Goal: Information Seeking & Learning: Understand process/instructions

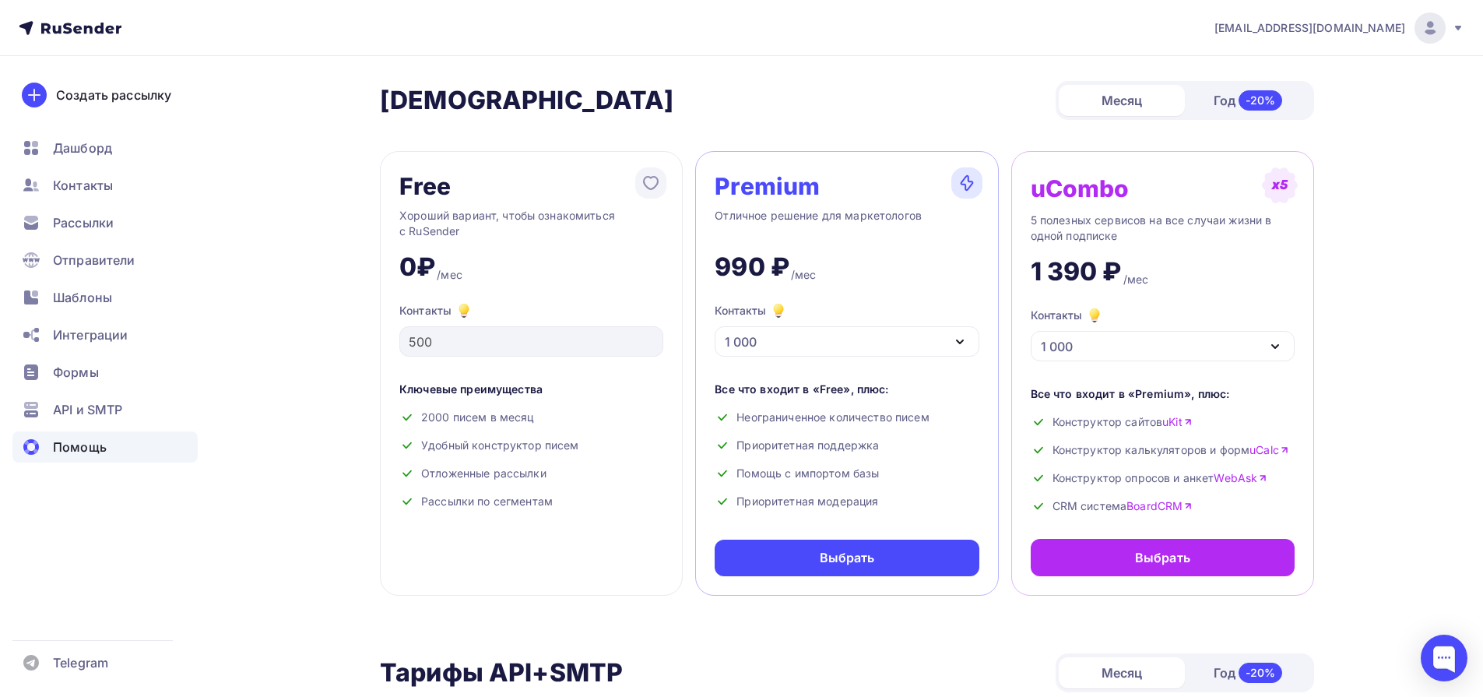
click at [88, 458] on div "Помощь" at bounding box center [104, 446] width 185 height 31
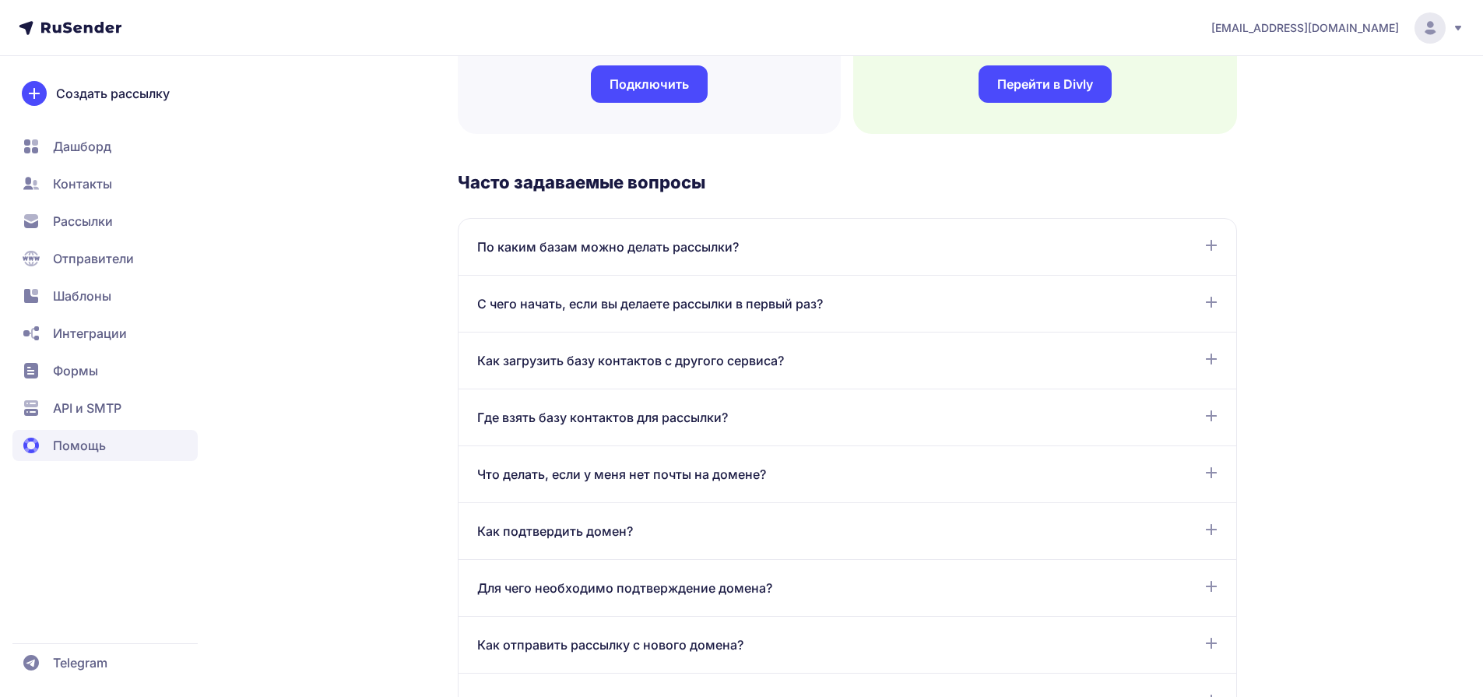
scroll to position [718, 0]
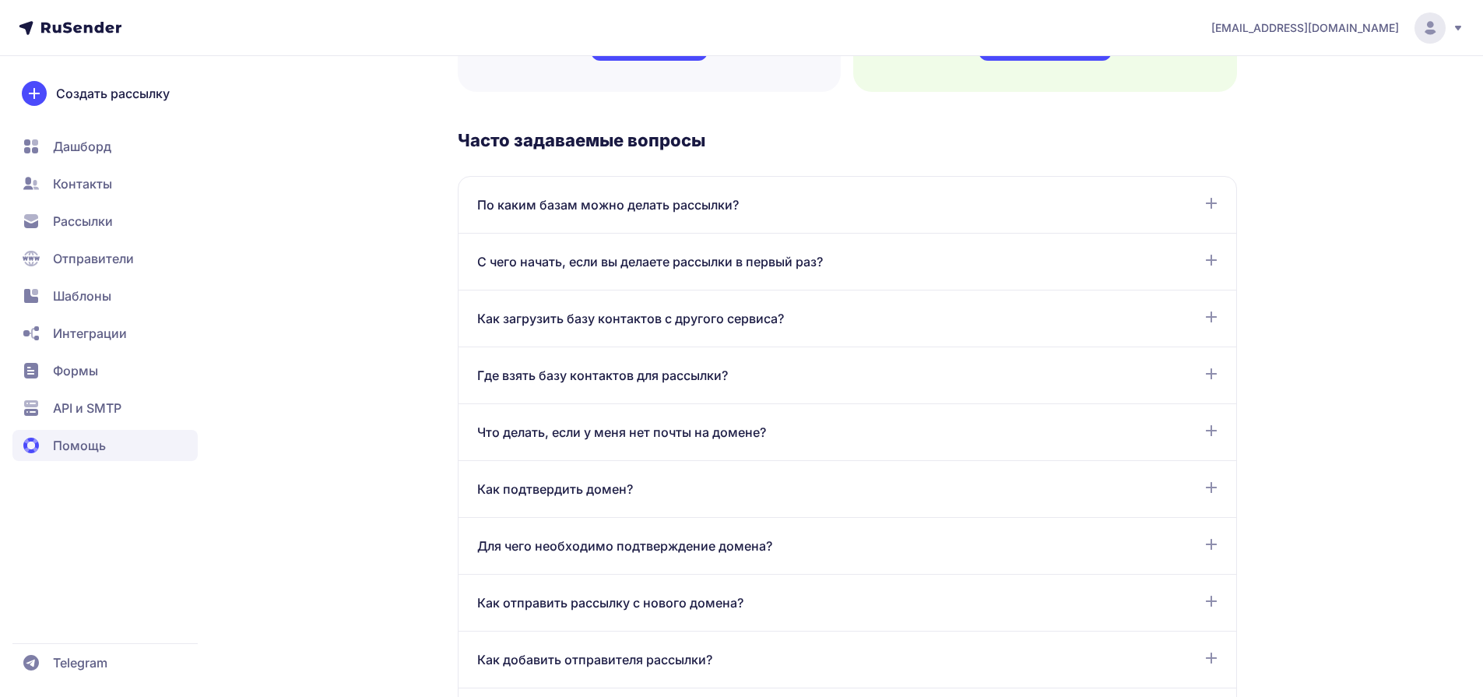
click at [1196, 262] on div "С чего начать, если вы делаете рассылки в первый раз?" at bounding box center [847, 261] width 740 height 19
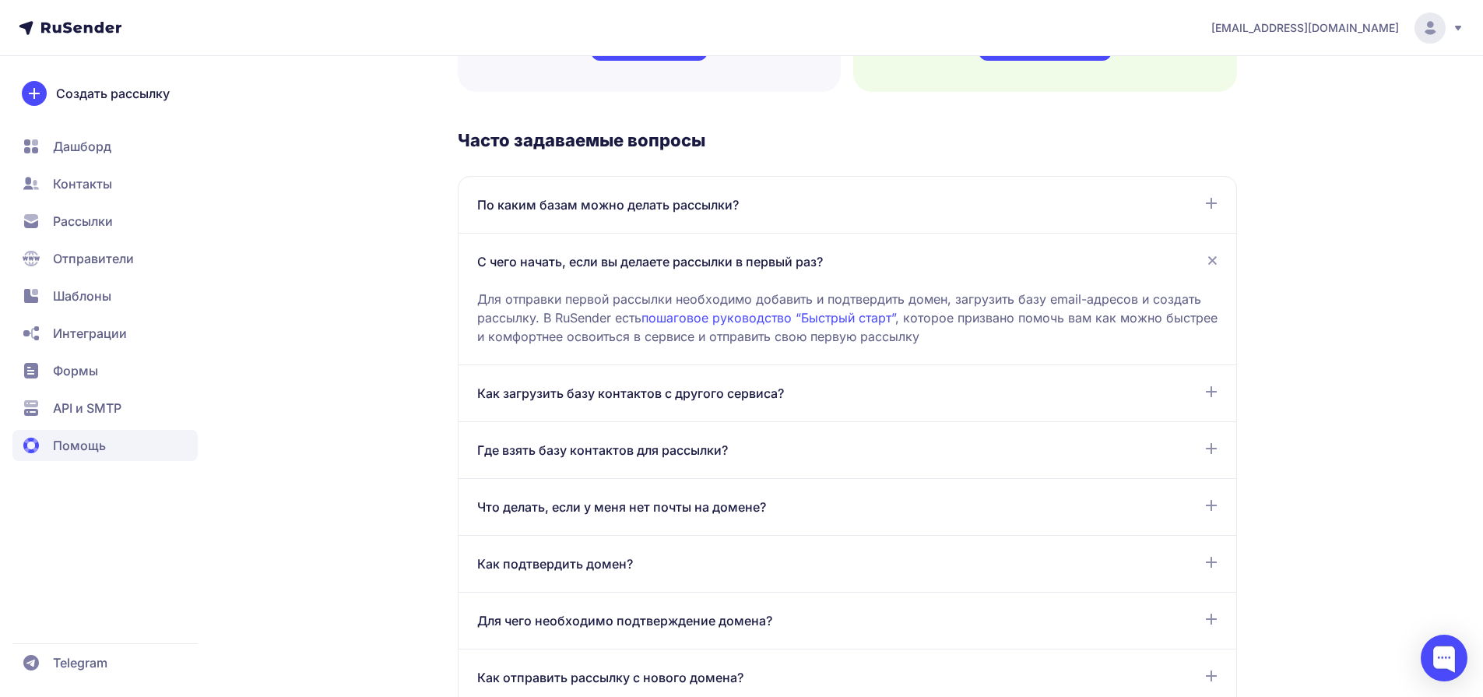
click at [826, 399] on div "Как загрузить базу контактов с другого сервиса?" at bounding box center [847, 393] width 740 height 19
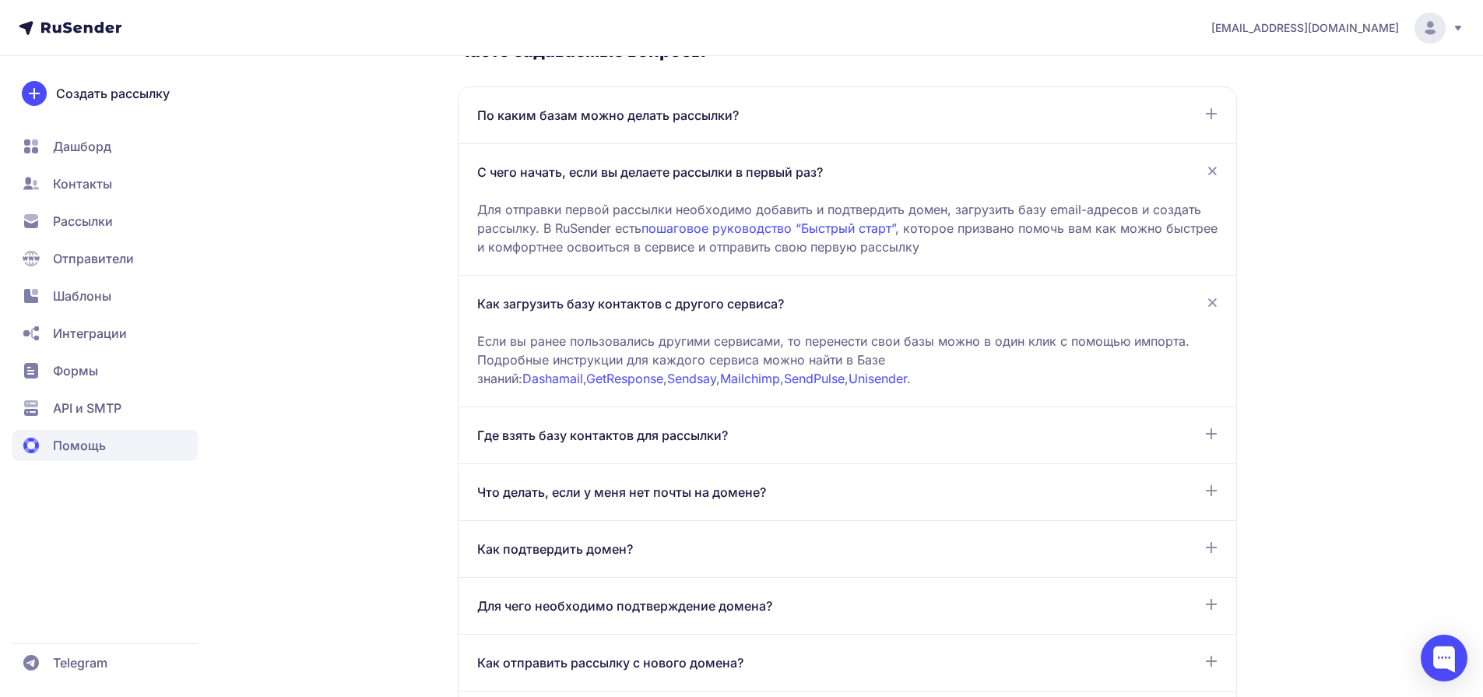
scroll to position [882, 0]
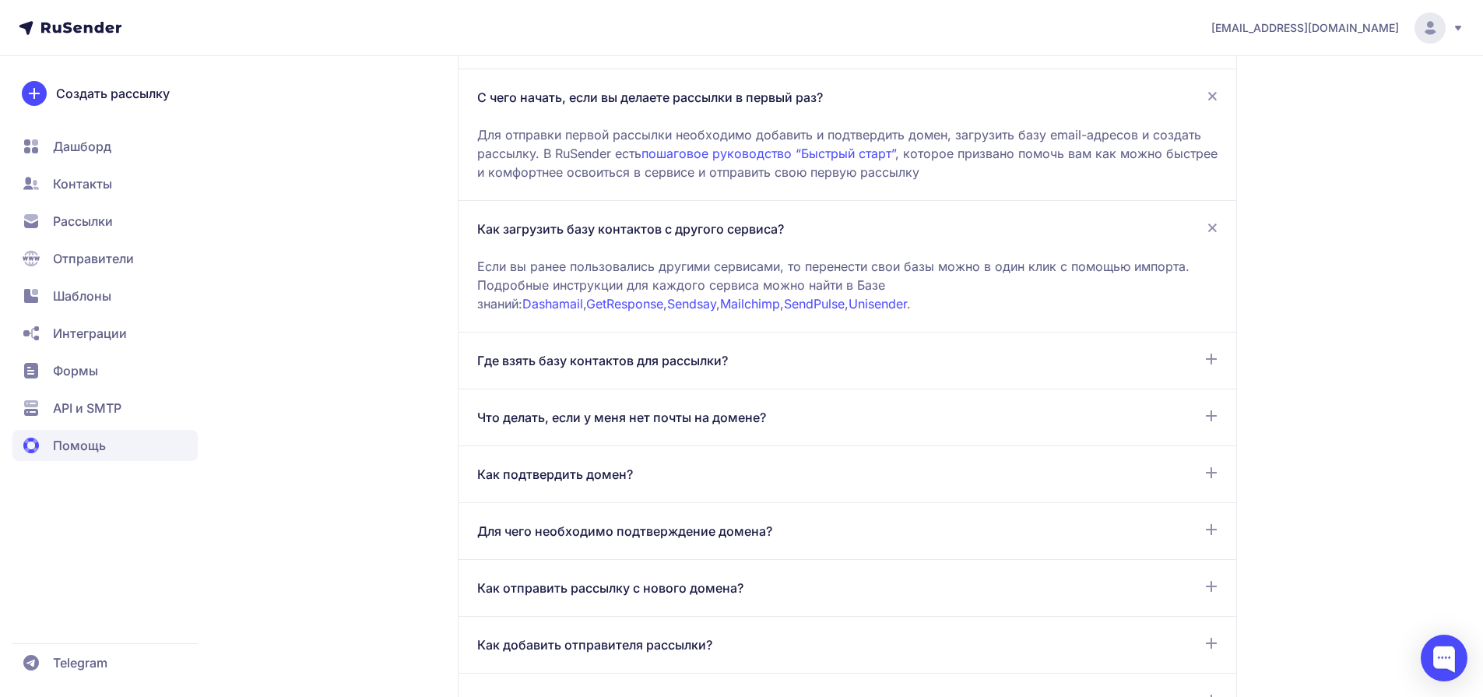
click at [793, 364] on div "Где взять базу контактов для рассылки?" at bounding box center [847, 360] width 740 height 19
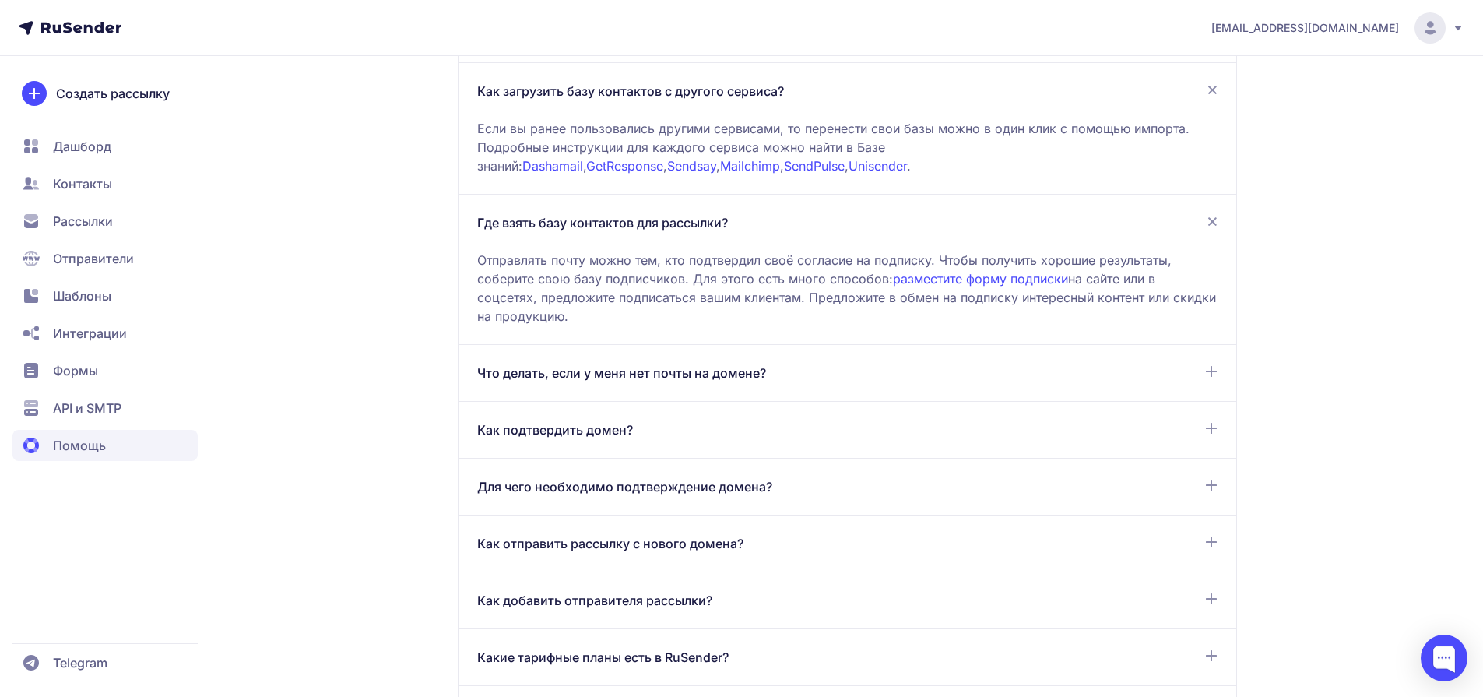
scroll to position [1035, 0]
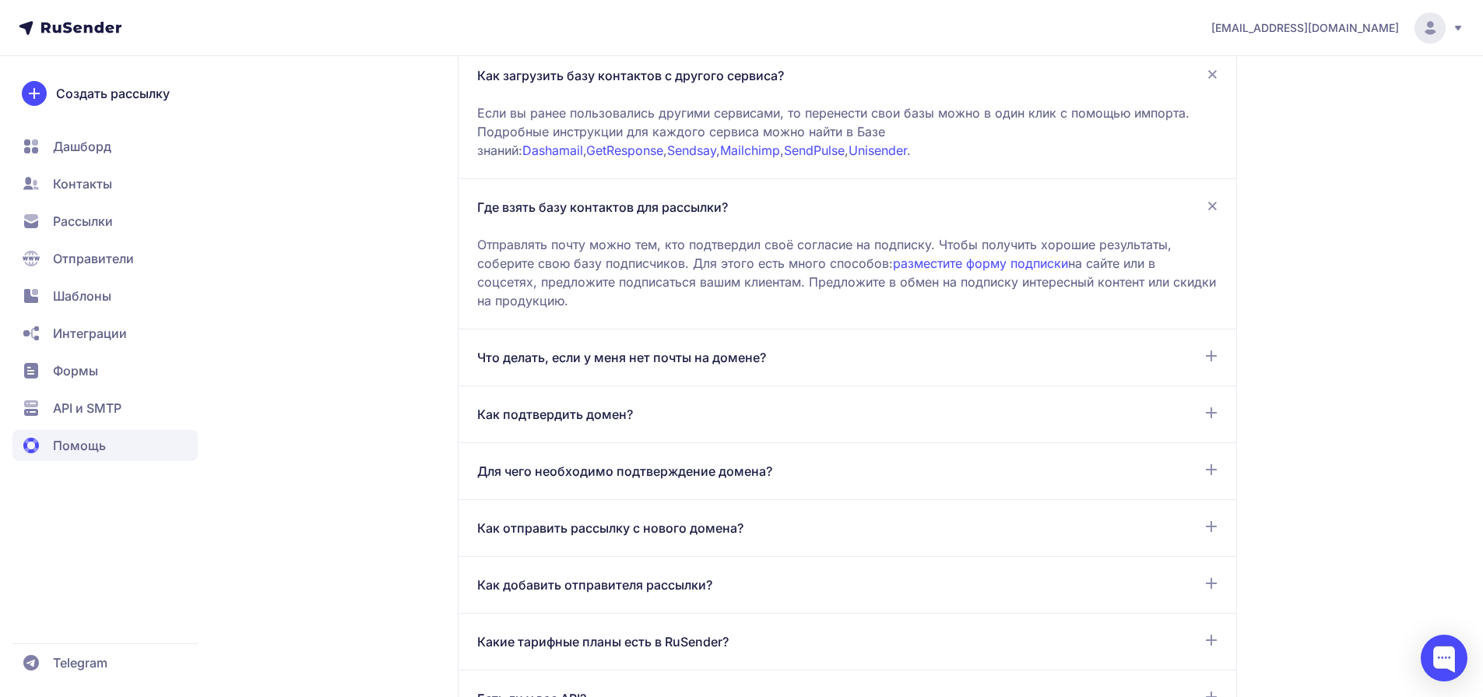
click at [818, 350] on div "Что делать, если у меня нет почты на домене?" at bounding box center [847, 357] width 740 height 19
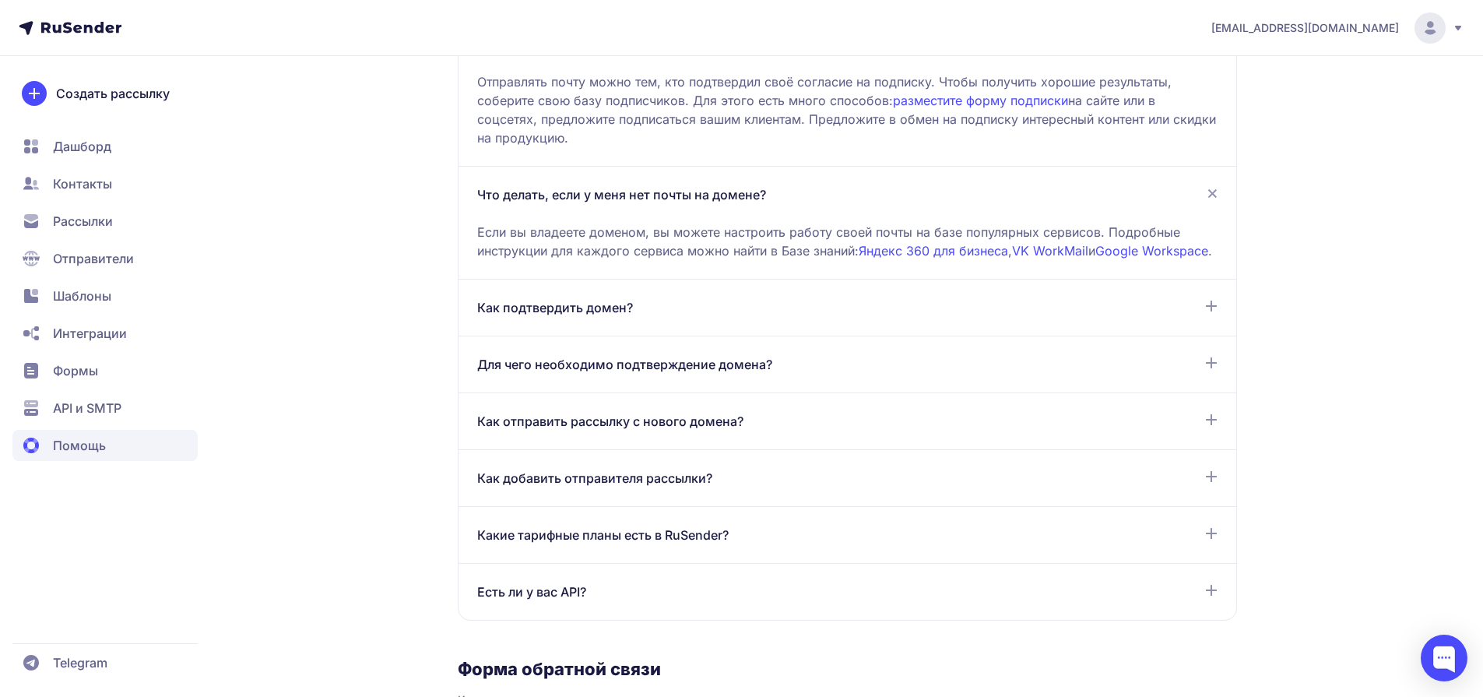
scroll to position [1254, 0]
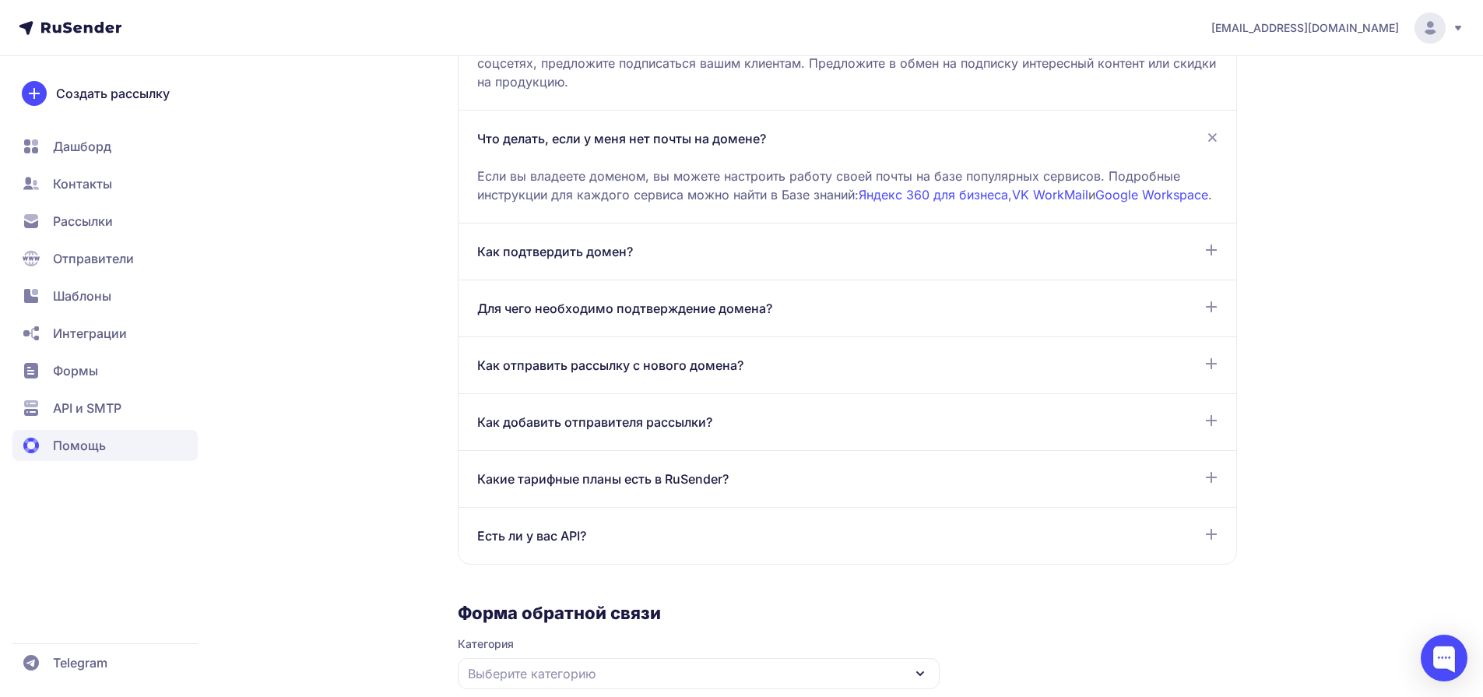
click at [772, 374] on div "Как отправить рассылку с нового домена?" at bounding box center [847, 365] width 740 height 19
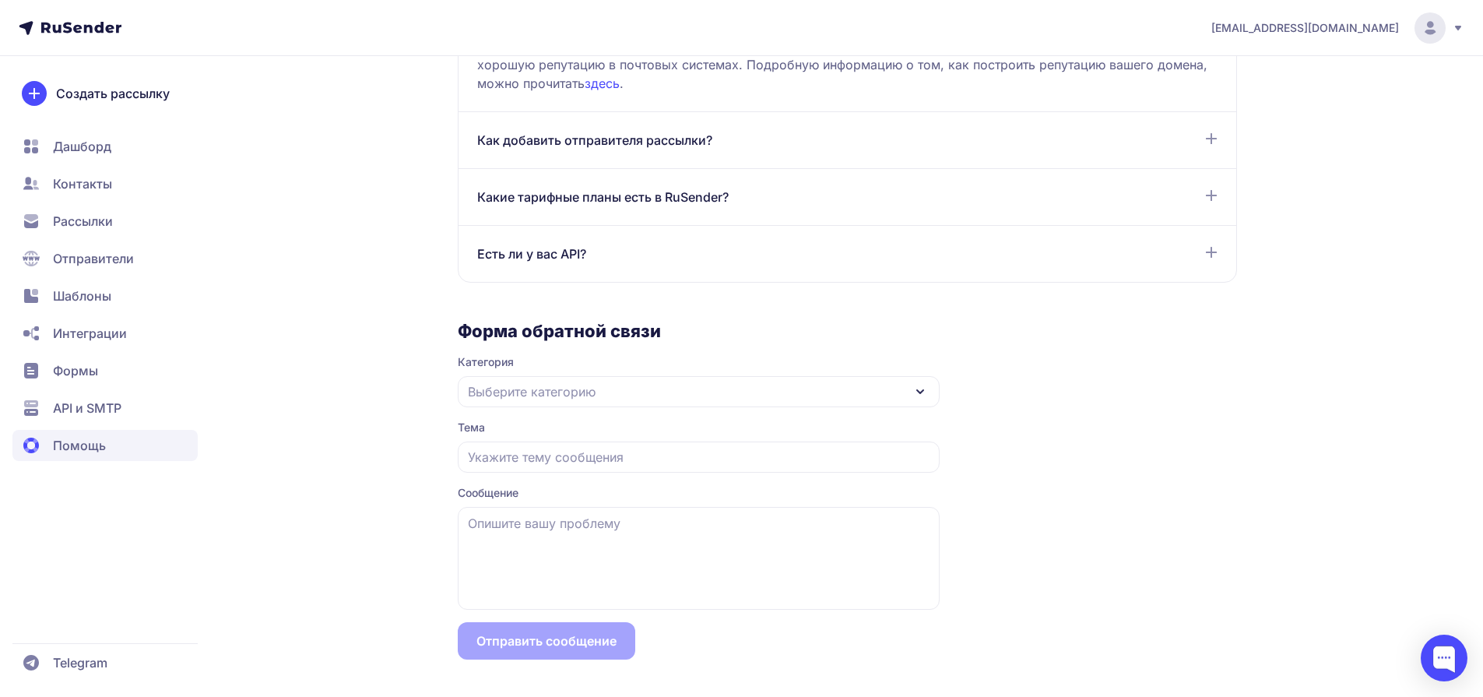
scroll to position [1629, 0]
click at [754, 198] on div "Какие тарифные планы есть в RuSender?" at bounding box center [847, 197] width 740 height 19
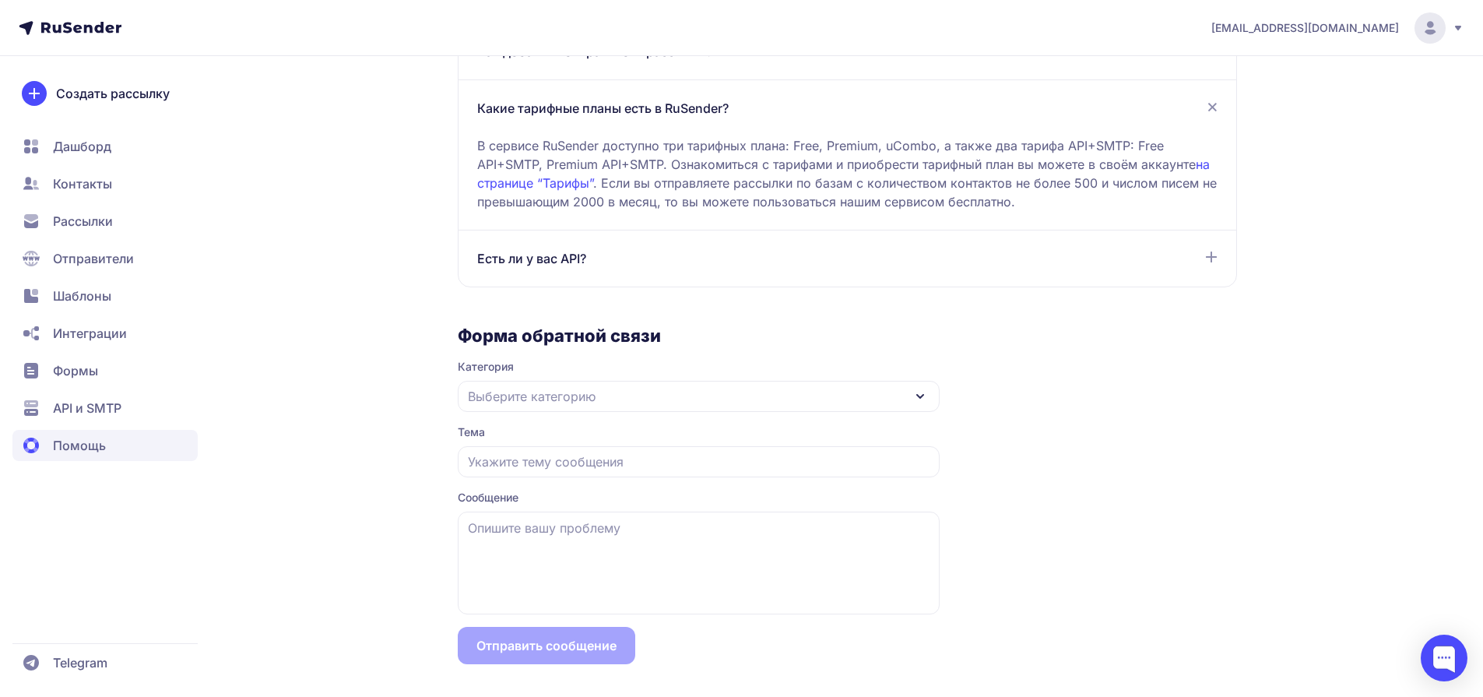
scroll to position [1723, 0]
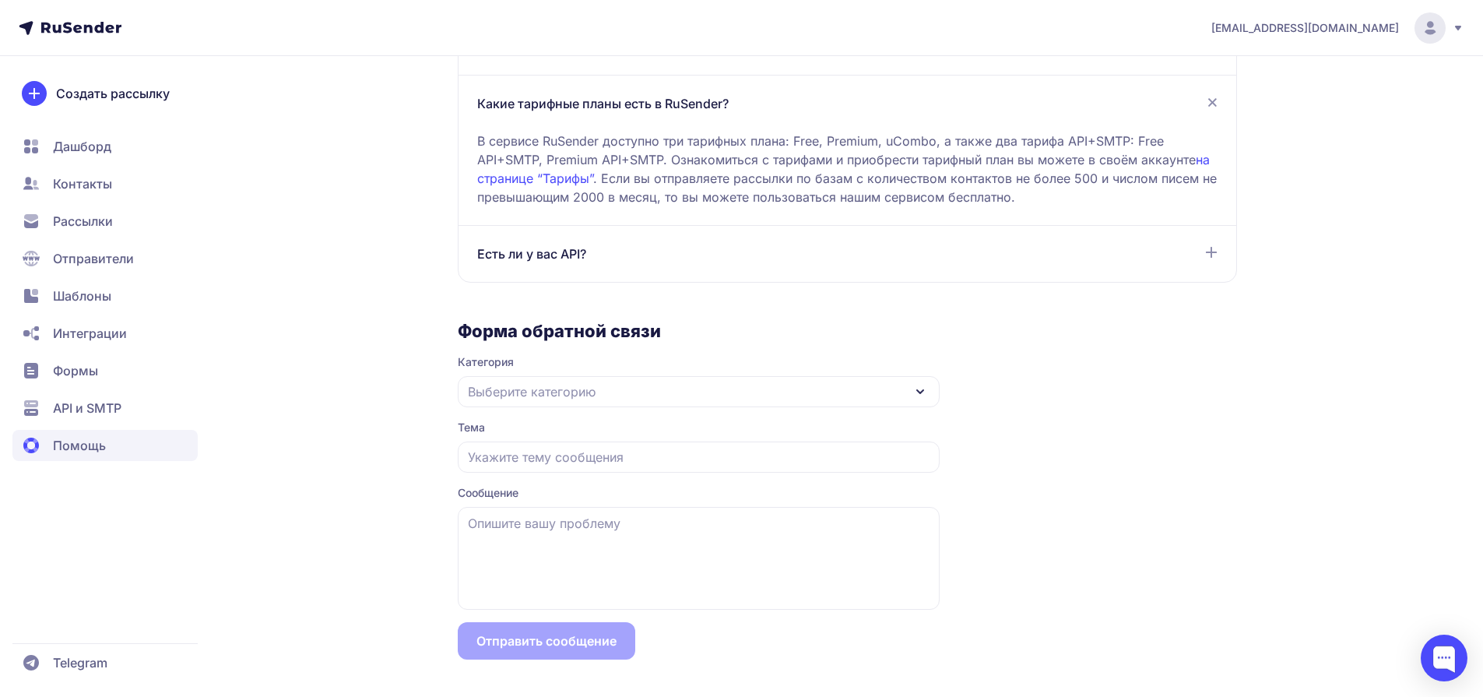
click at [128, 410] on span "API и SMTP" at bounding box center [104, 407] width 185 height 31
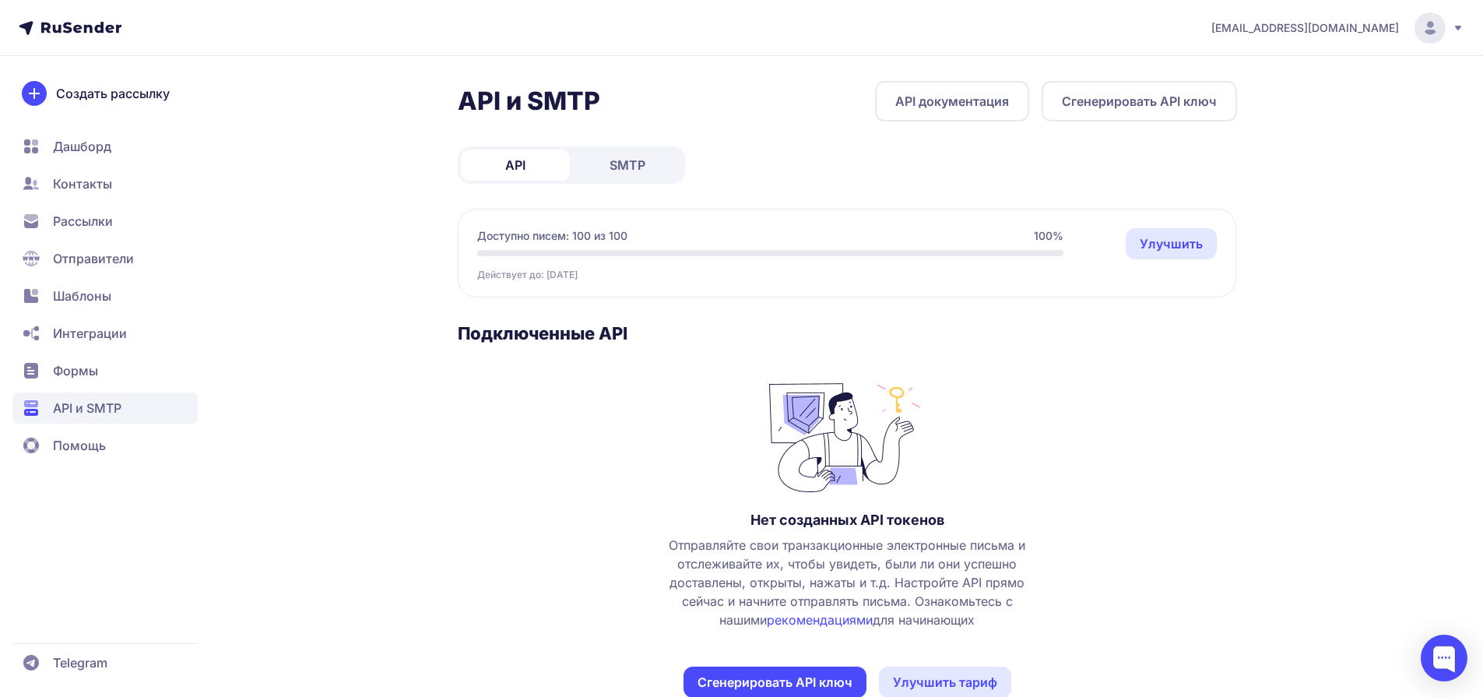
click at [67, 380] on span "Формы" at bounding box center [104, 370] width 185 height 31
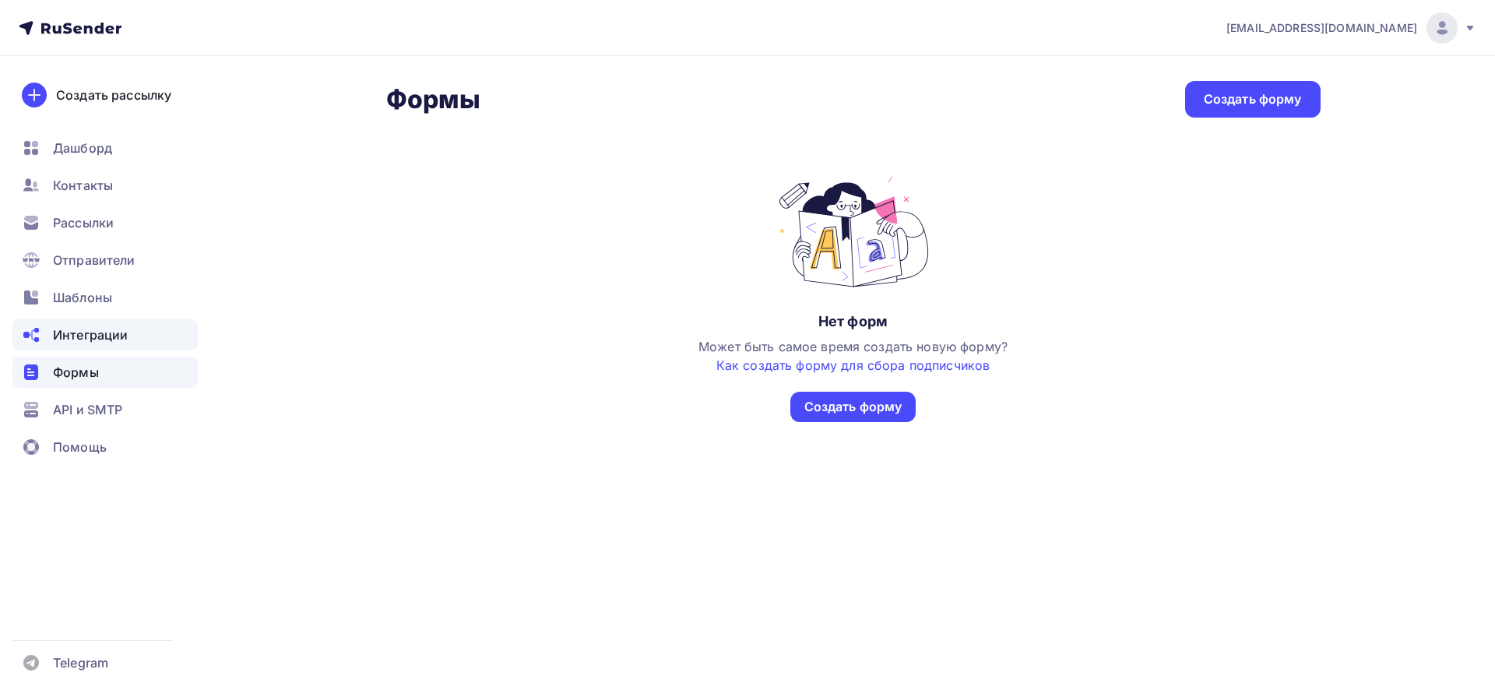
click at [88, 334] on span "Интеграции" at bounding box center [90, 334] width 75 height 19
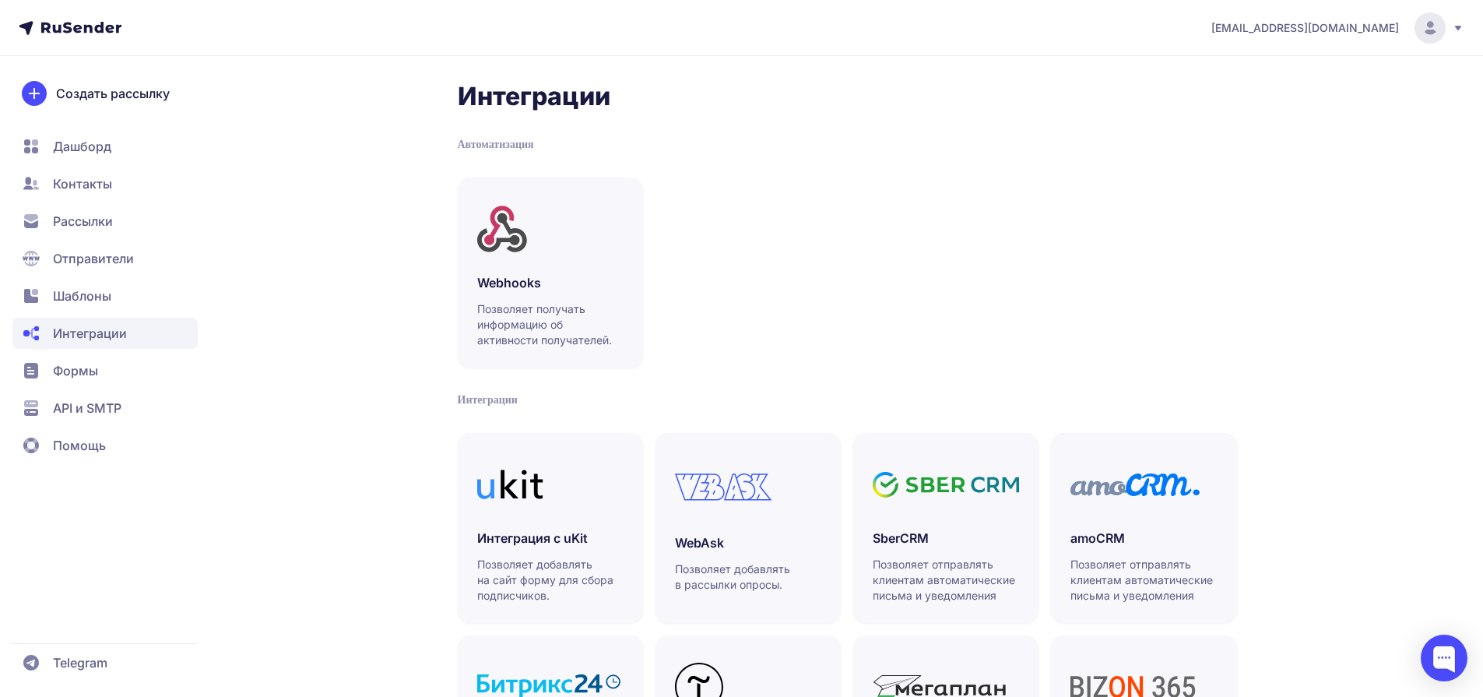
click at [104, 299] on span "Шаблоны" at bounding box center [82, 295] width 58 height 19
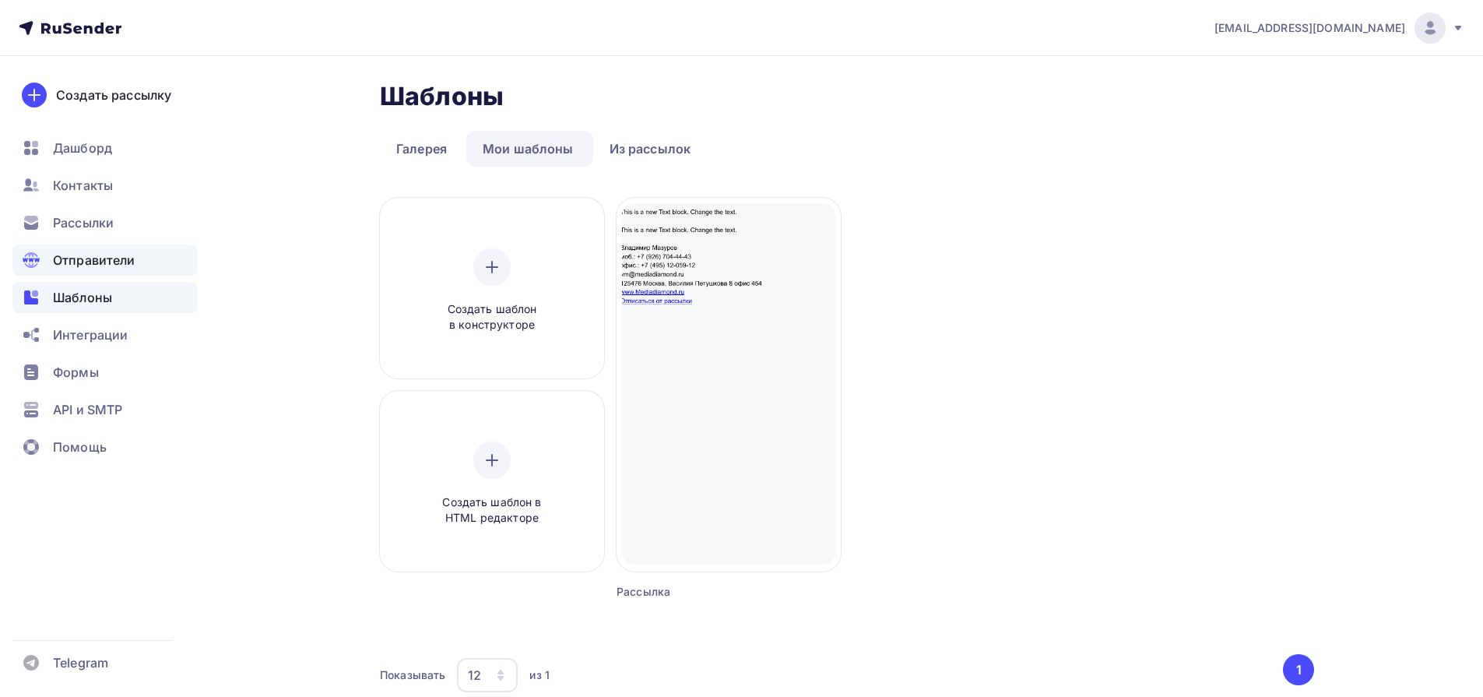
click at [110, 264] on span "Отправители" at bounding box center [94, 260] width 83 height 19
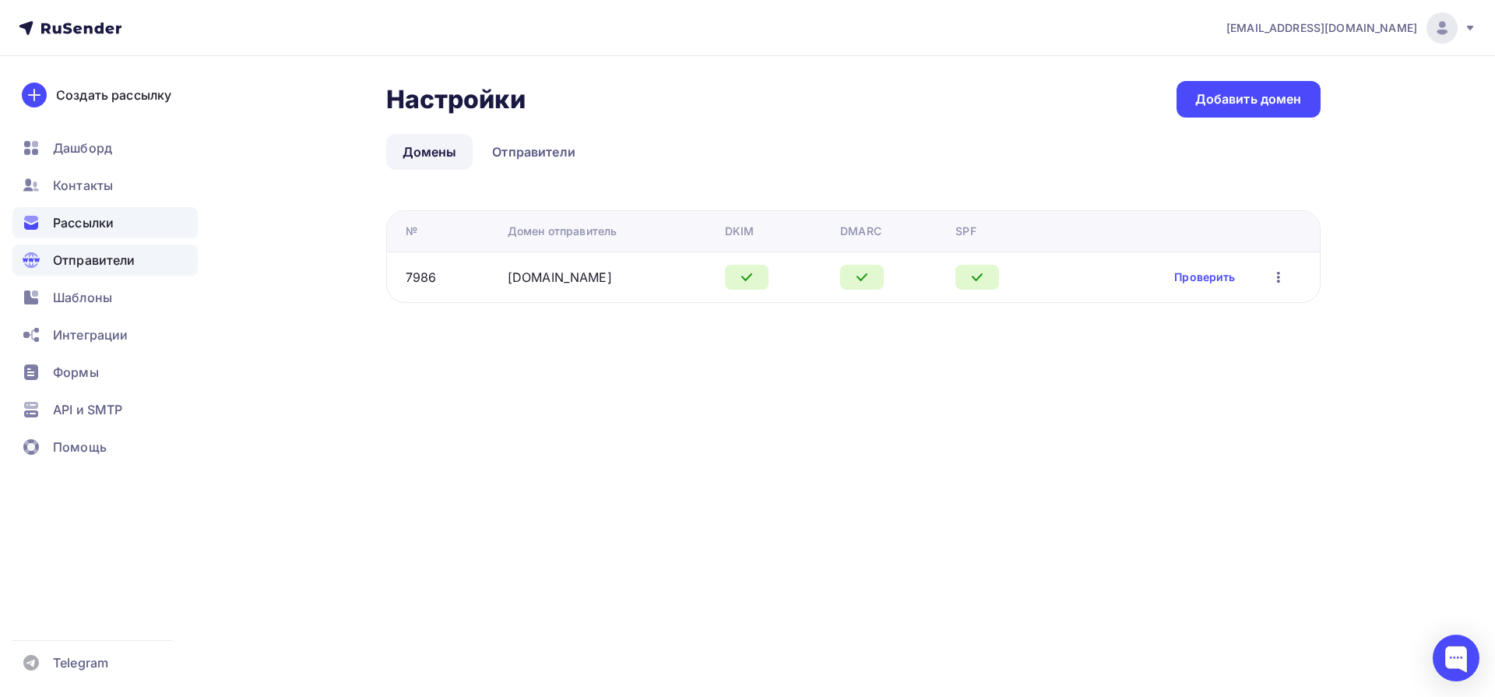
click at [111, 220] on span "Рассылки" at bounding box center [83, 222] width 61 height 19
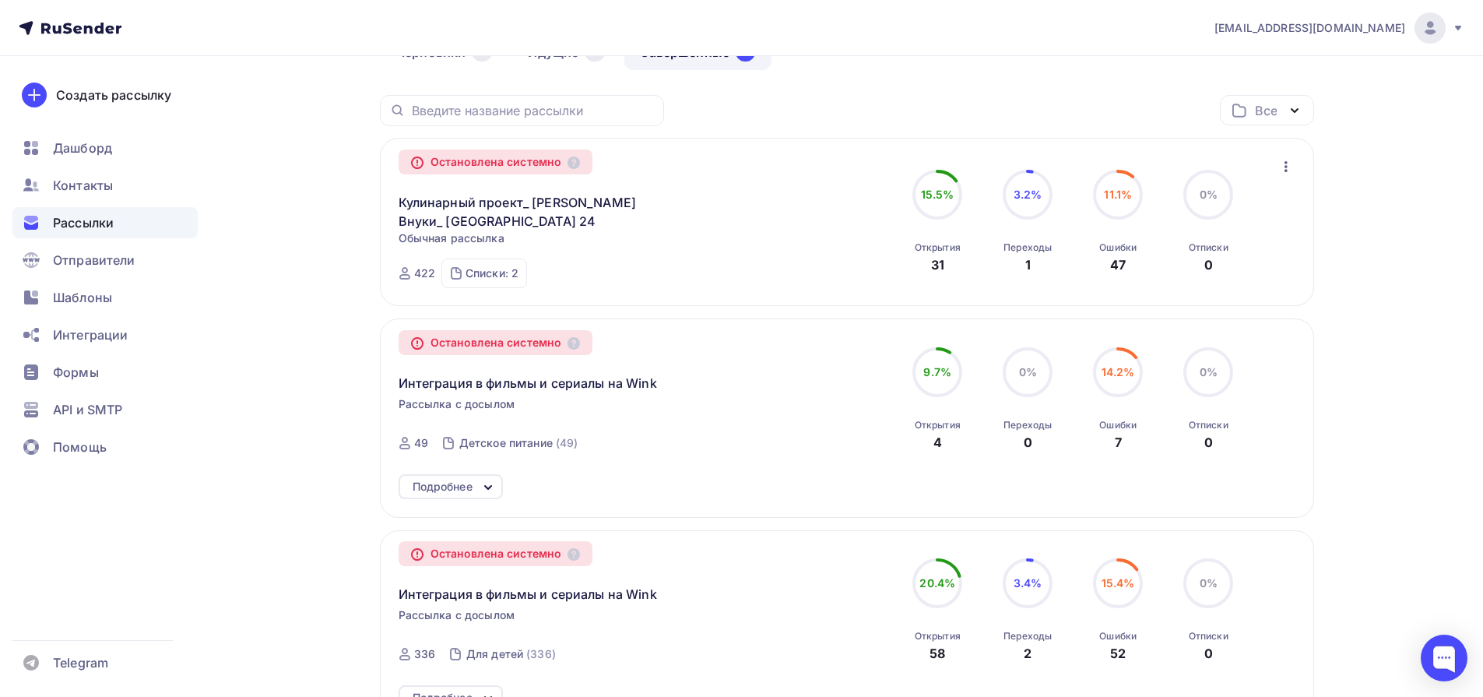
scroll to position [86, 0]
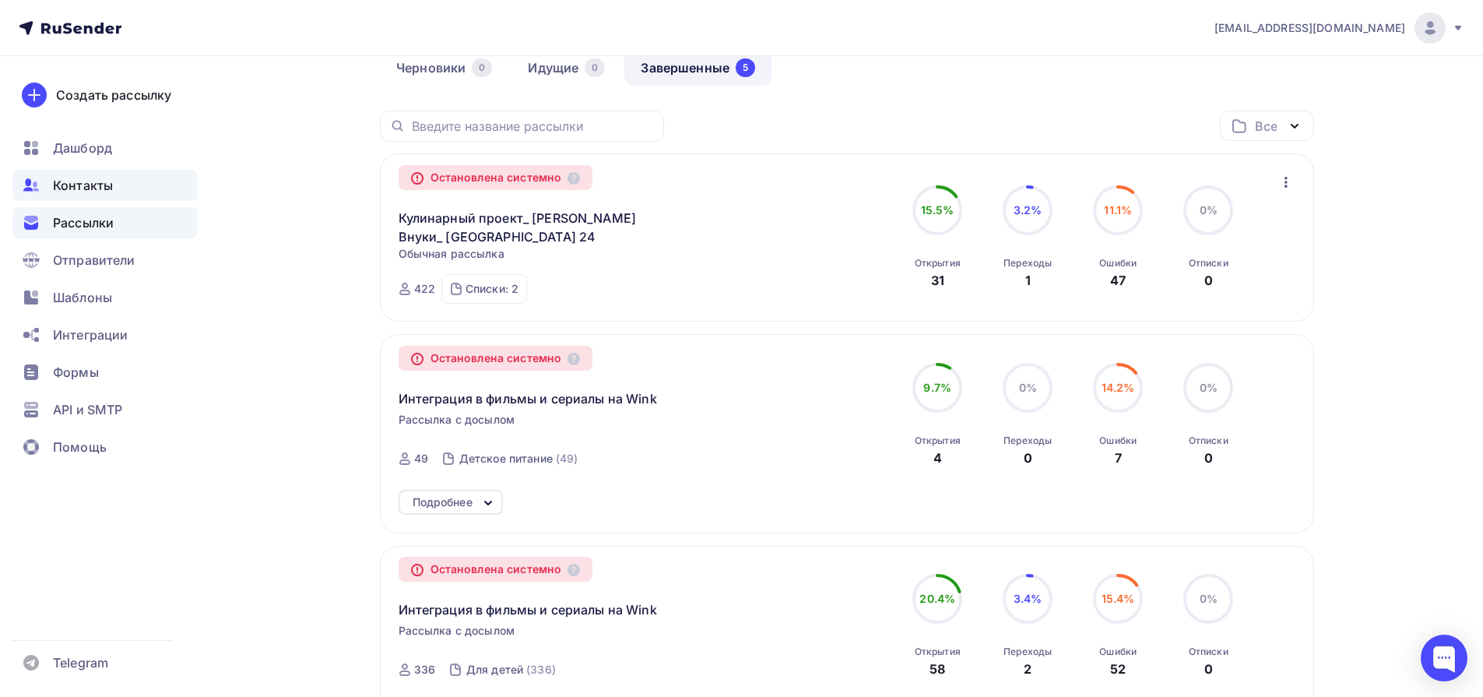
click at [108, 196] on div "Контакты" at bounding box center [104, 185] width 185 height 31
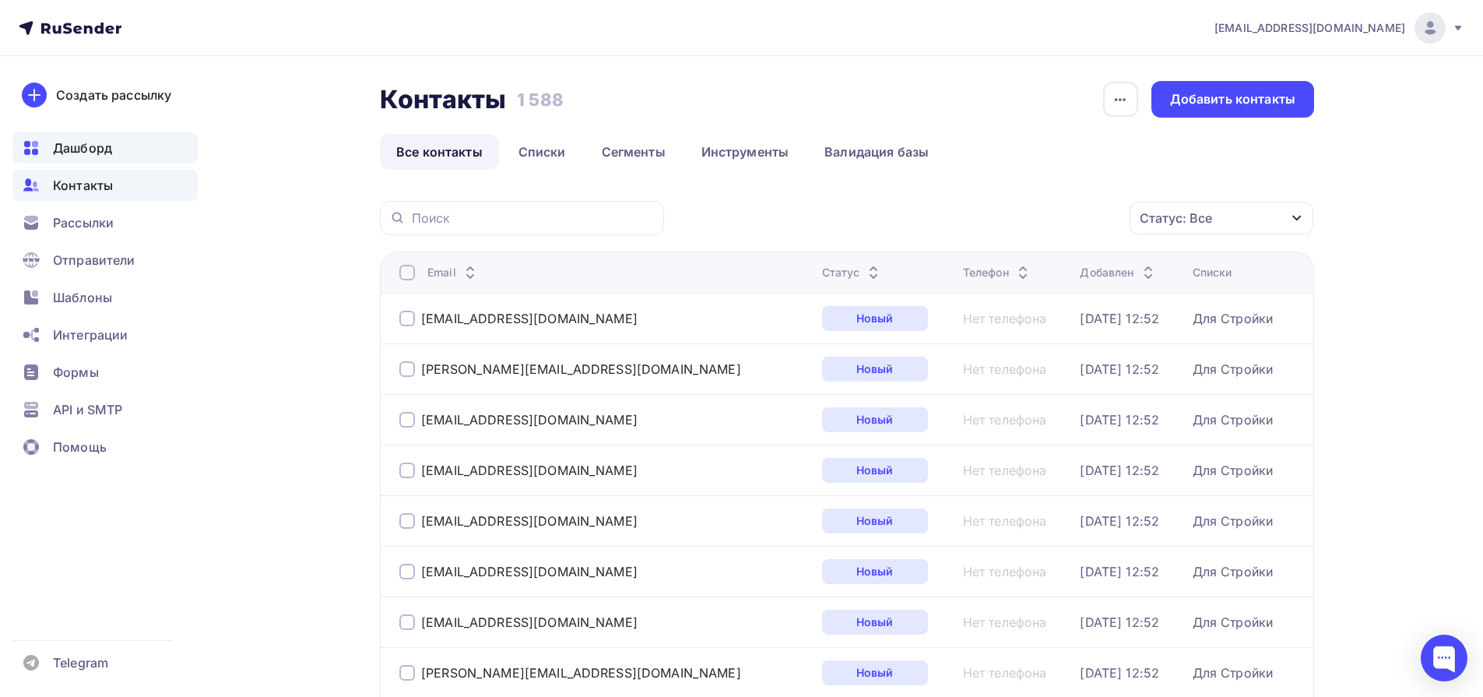
click at [86, 148] on span "Дашборд" at bounding box center [82, 148] width 59 height 19
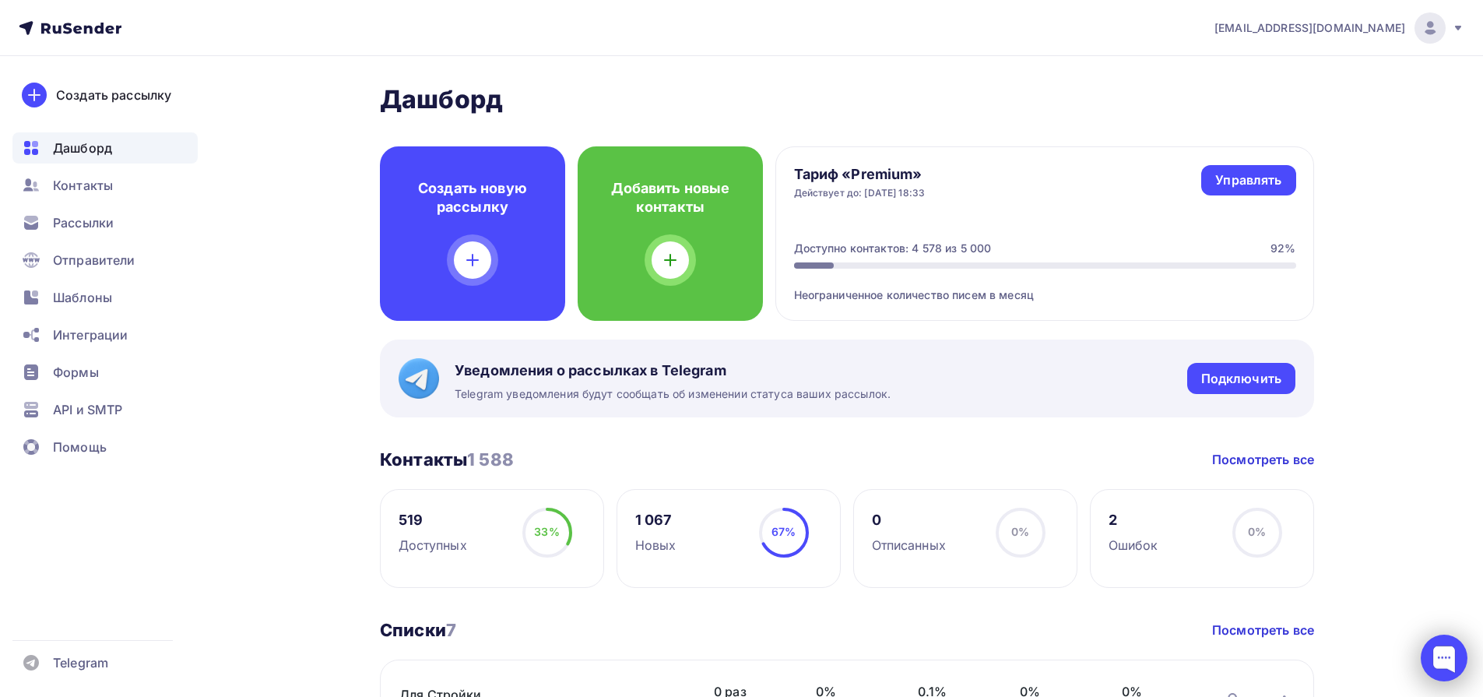
click at [1454, 668] on div at bounding box center [1444, 657] width 47 height 47
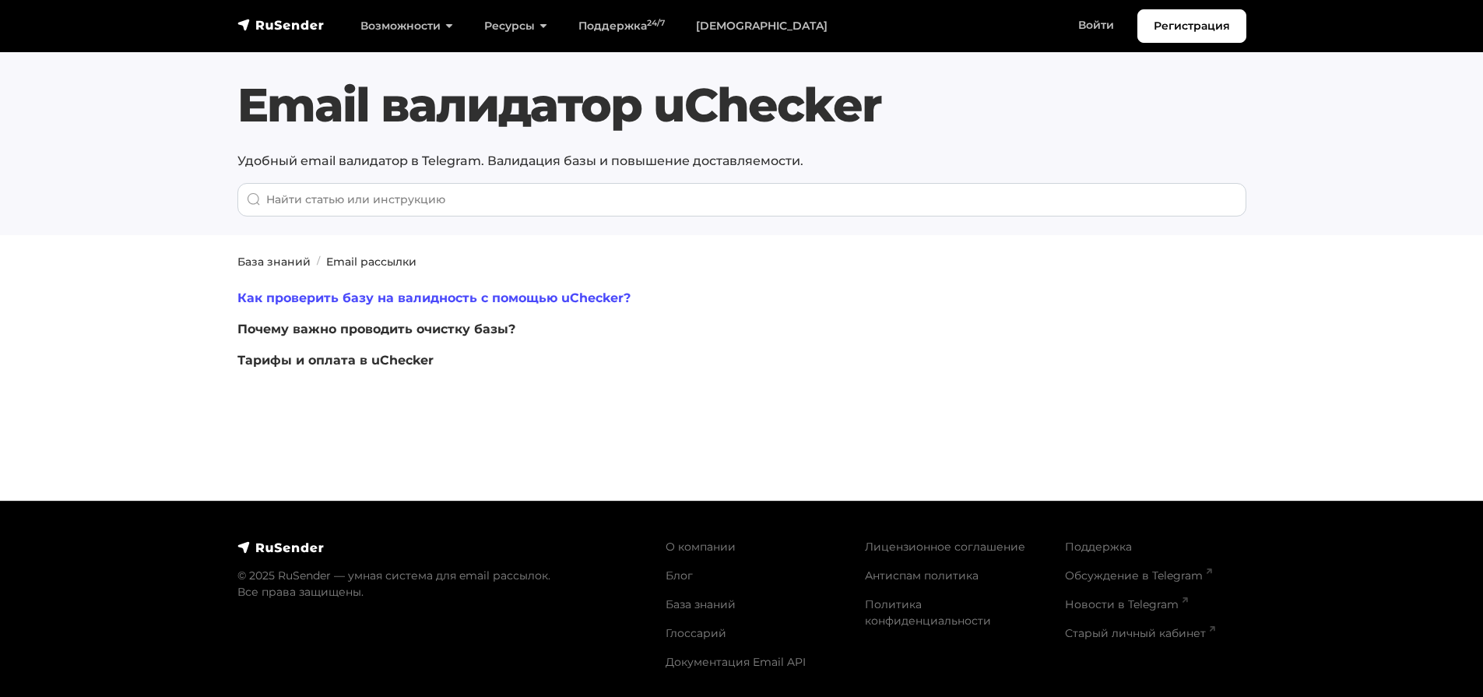
click at [459, 299] on link "Как проверить базу на валидность с помощью uChecker?" at bounding box center [433, 297] width 393 height 15
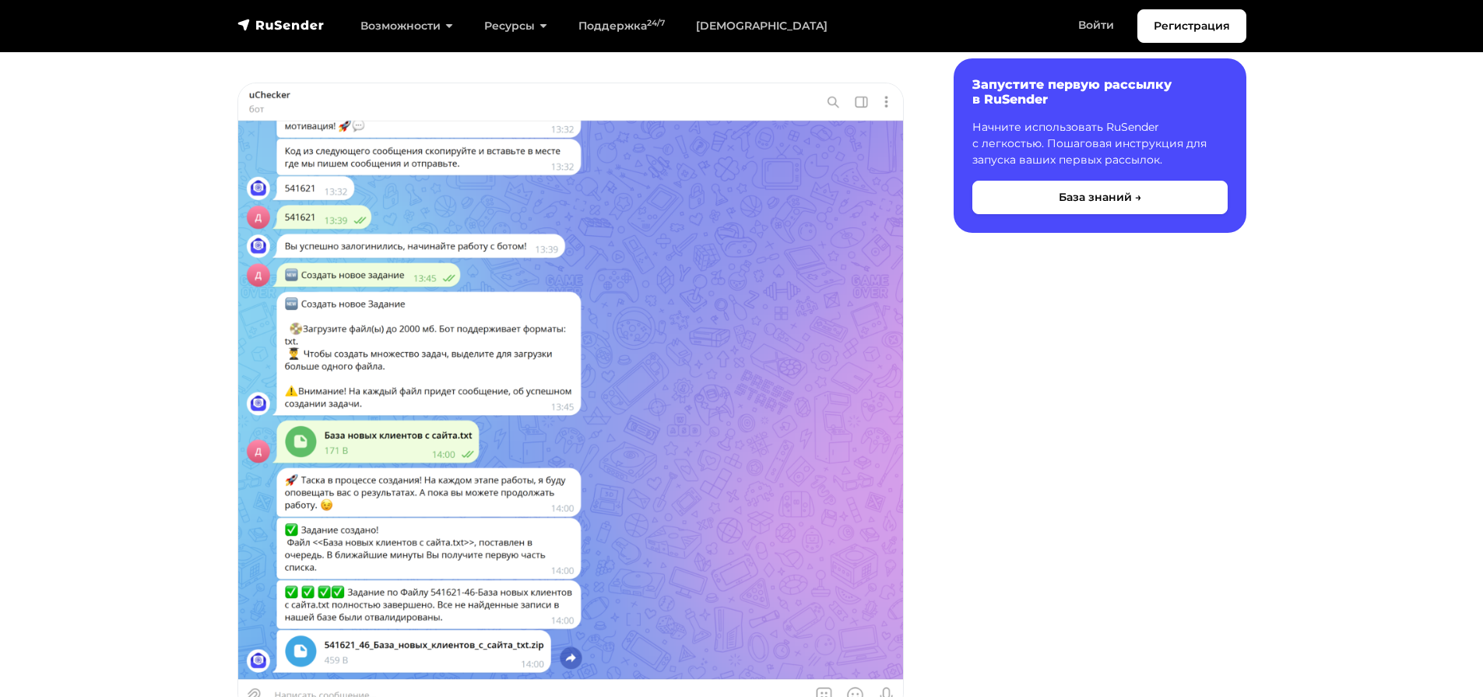
scroll to position [3904, 0]
